Goal: Information Seeking & Learning: Learn about a topic

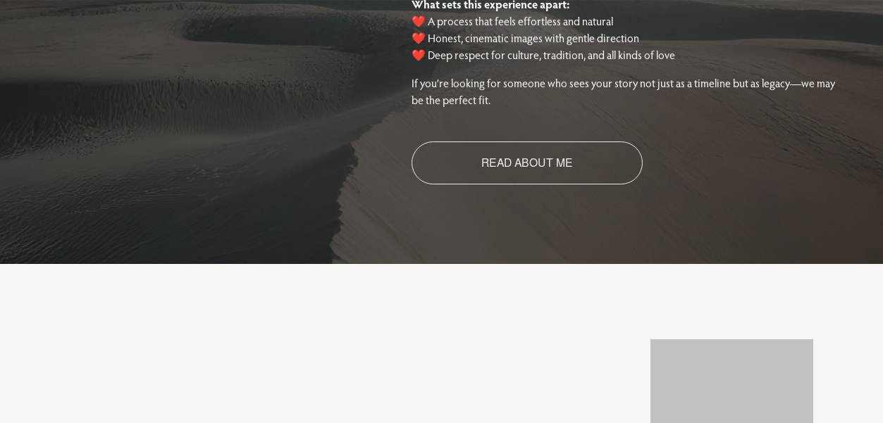
scroll to position [1338, 0]
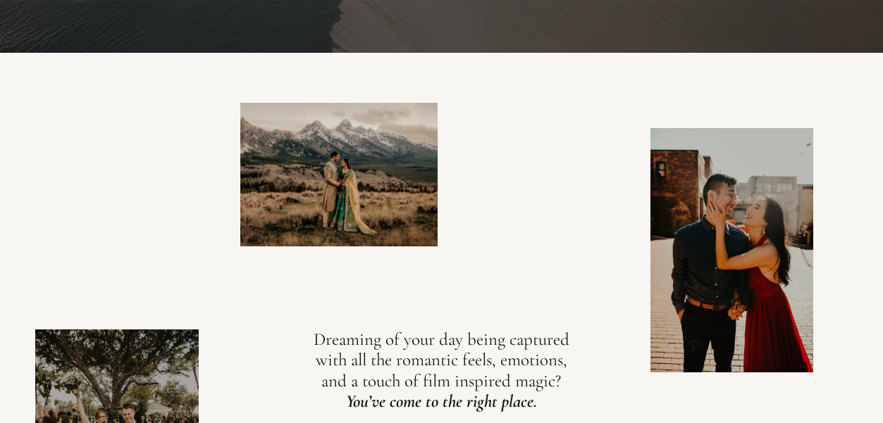
click at [290, 184] on div at bounding box center [338, 175] width 197 height 144
click at [305, 187] on div at bounding box center [338, 175] width 197 height 144
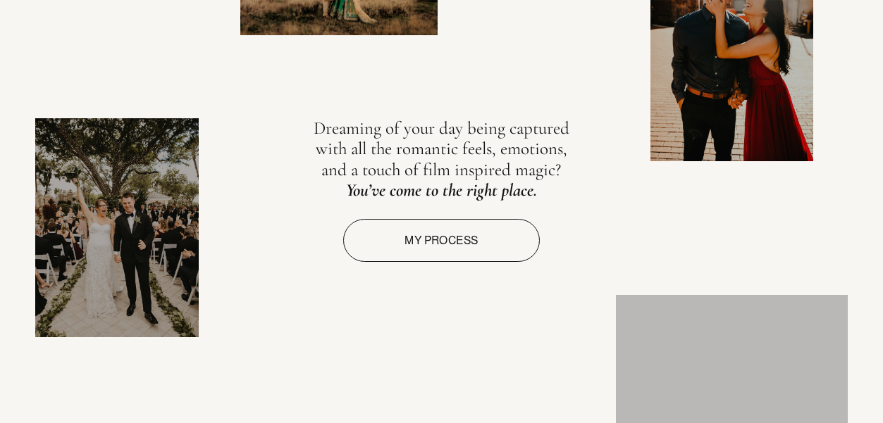
scroll to position [1761, 0]
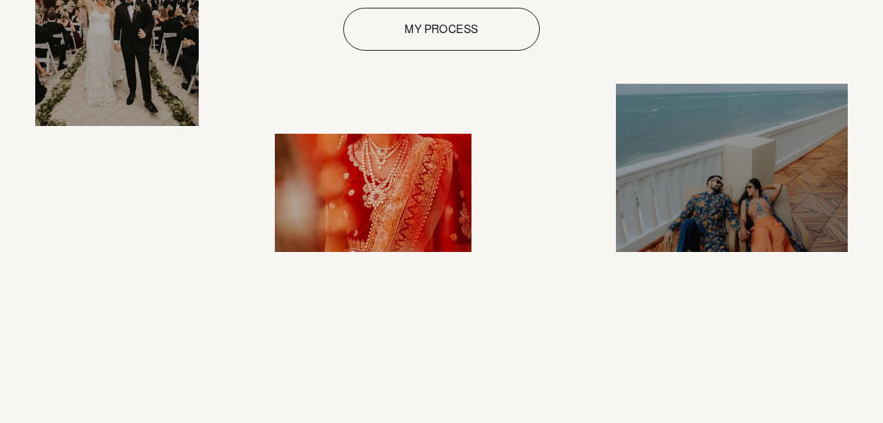
click at [508, 19] on link "My process" at bounding box center [441, 29] width 197 height 43
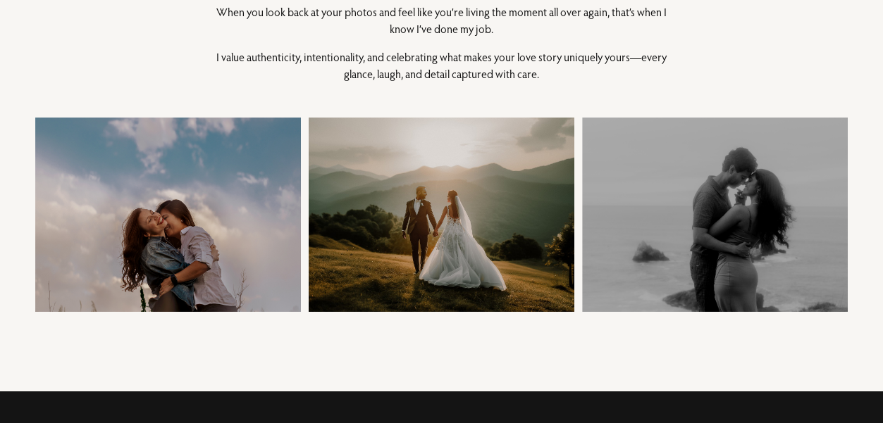
scroll to position [423, 0]
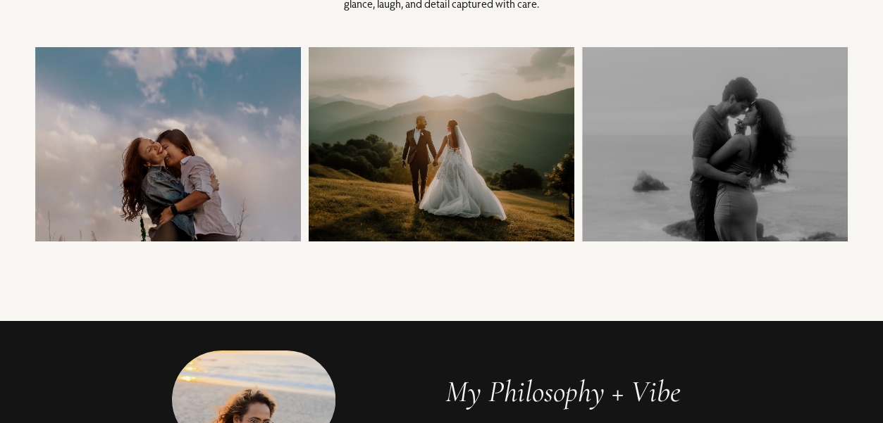
click at [488, 185] on div at bounding box center [442, 144] width 266 height 194
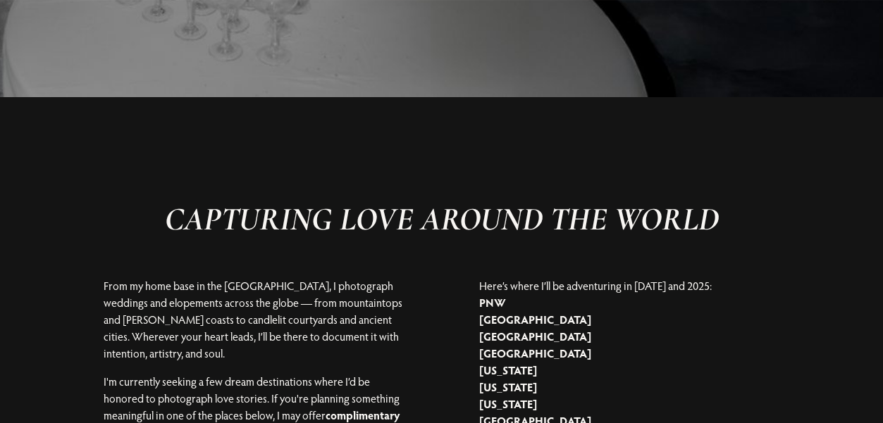
scroll to position [2677, 0]
